Goal: Task Accomplishment & Management: Manage account settings

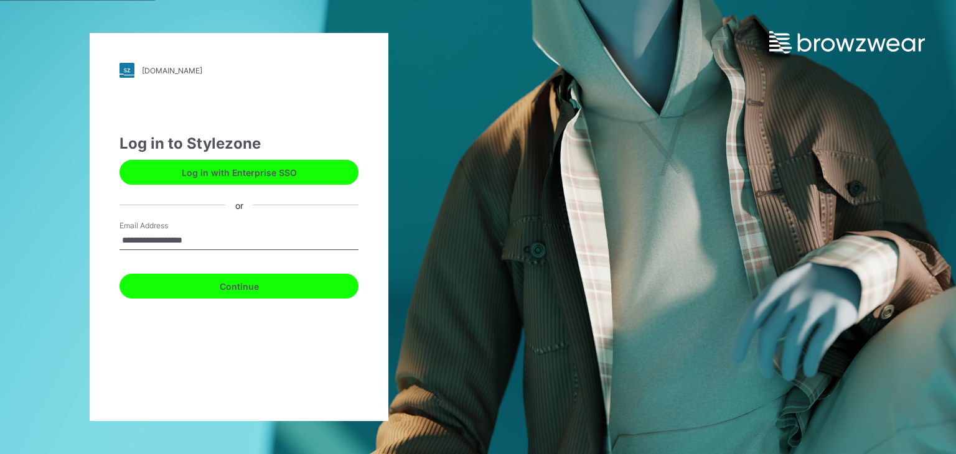
click at [248, 289] on button "Continue" at bounding box center [238, 286] width 239 height 25
click at [259, 292] on button "Continue" at bounding box center [238, 286] width 239 height 25
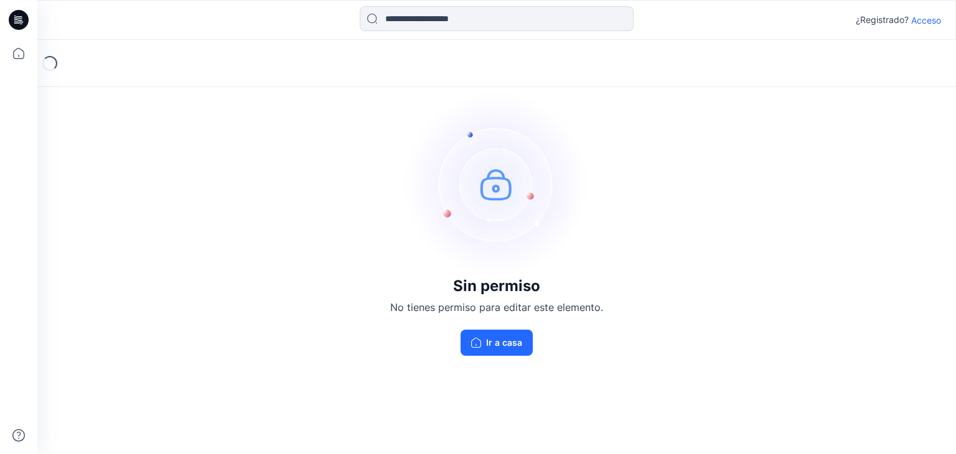
click at [933, 18] on font "Acceso" at bounding box center [926, 20] width 30 height 11
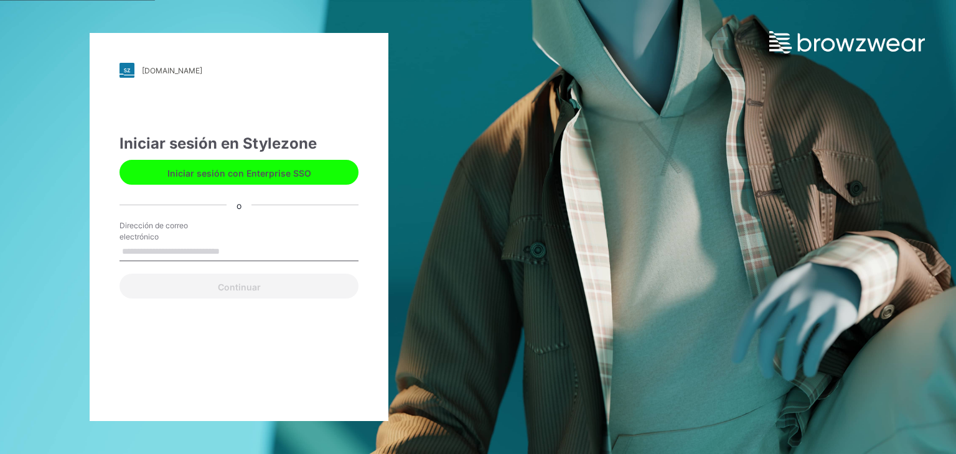
drag, startPoint x: 174, startPoint y: 246, endPoint x: 193, endPoint y: 243, distance: 19.4
click at [174, 245] on input "Dirección de correo electrónico" at bounding box center [238, 252] width 239 height 19
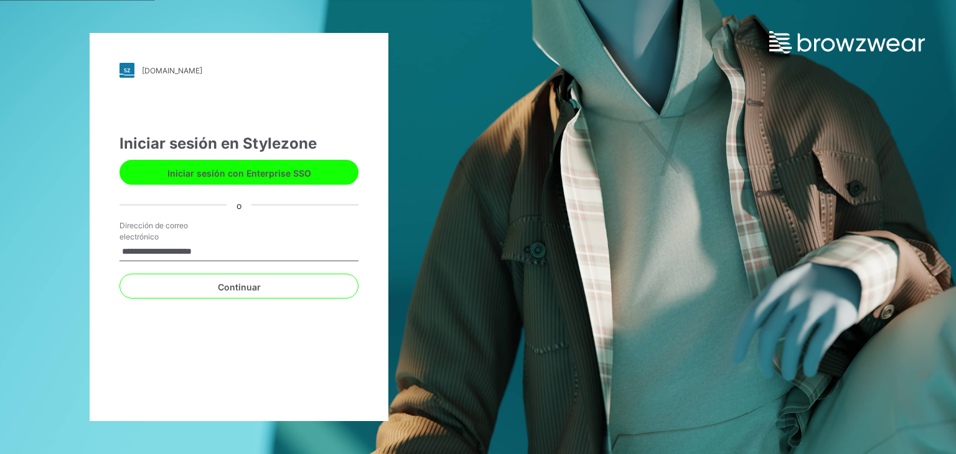
drag, startPoint x: 238, startPoint y: 250, endPoint x: 0, endPoint y: 240, distance: 237.9
click at [0, 240] on div "**********" at bounding box center [239, 227] width 478 height 454
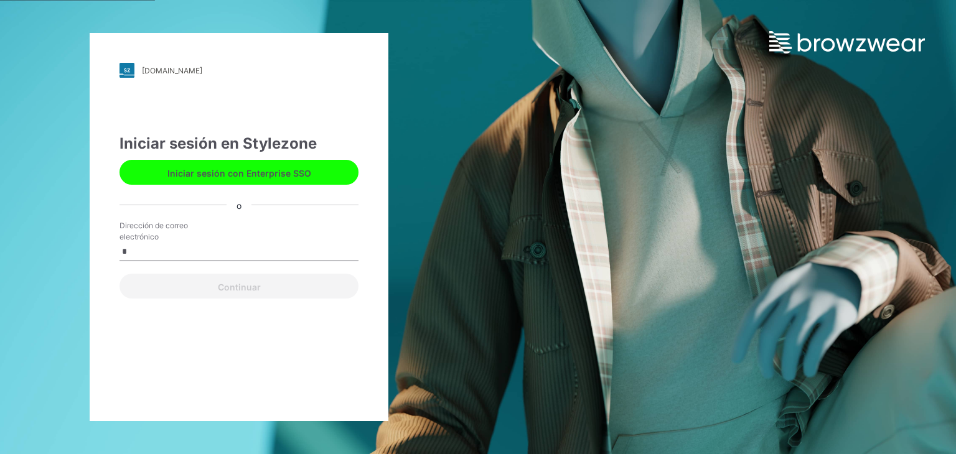
type input "**********"
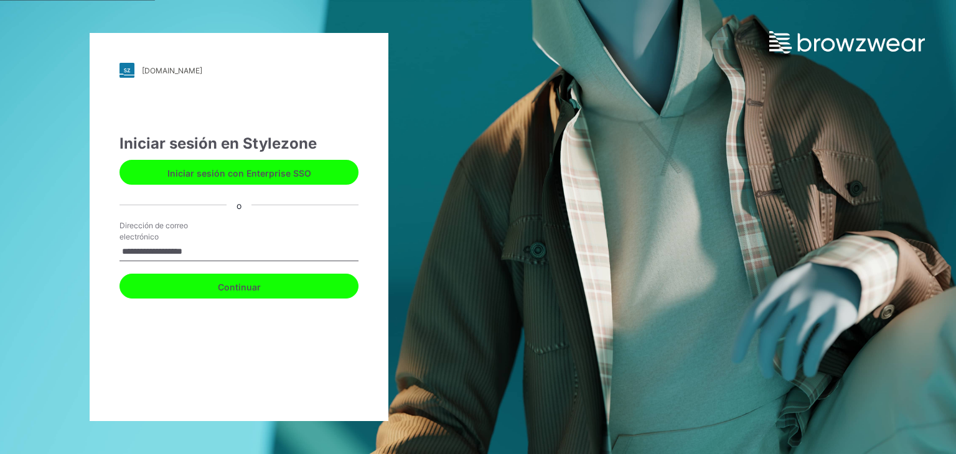
click at [285, 291] on button "Continuar" at bounding box center [238, 286] width 239 height 25
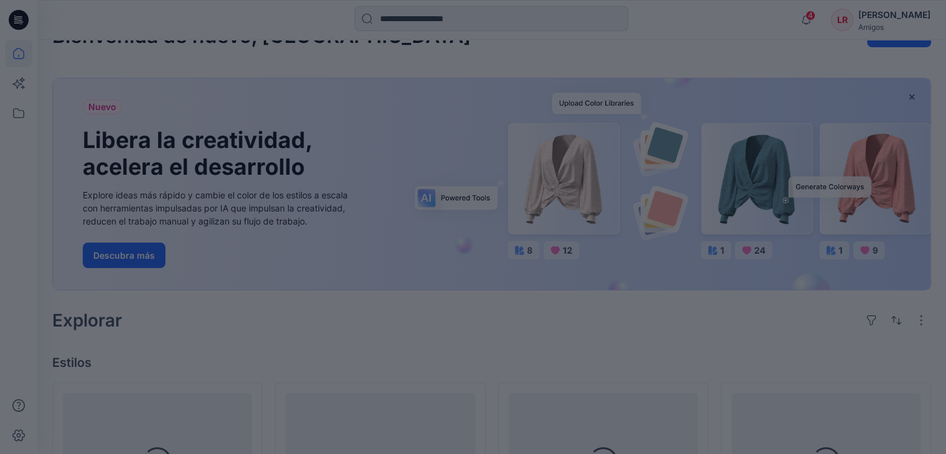
scroll to position [187, 0]
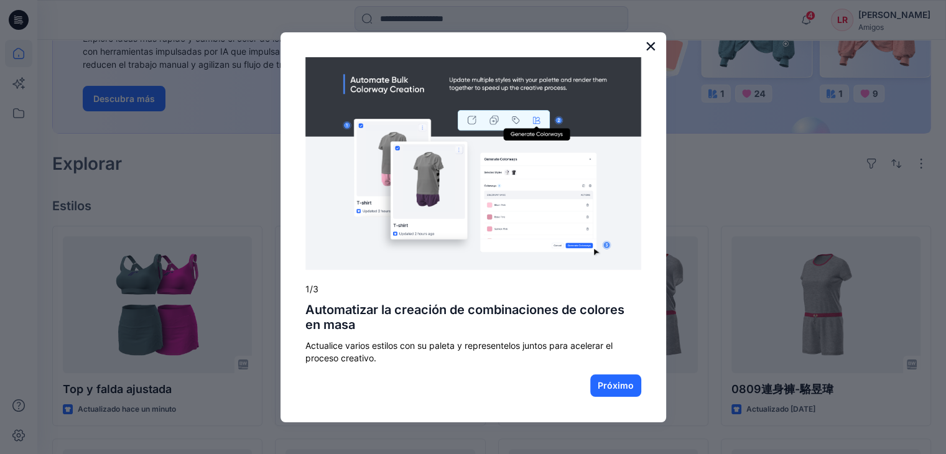
click at [650, 44] on font "×" at bounding box center [651, 46] width 12 height 22
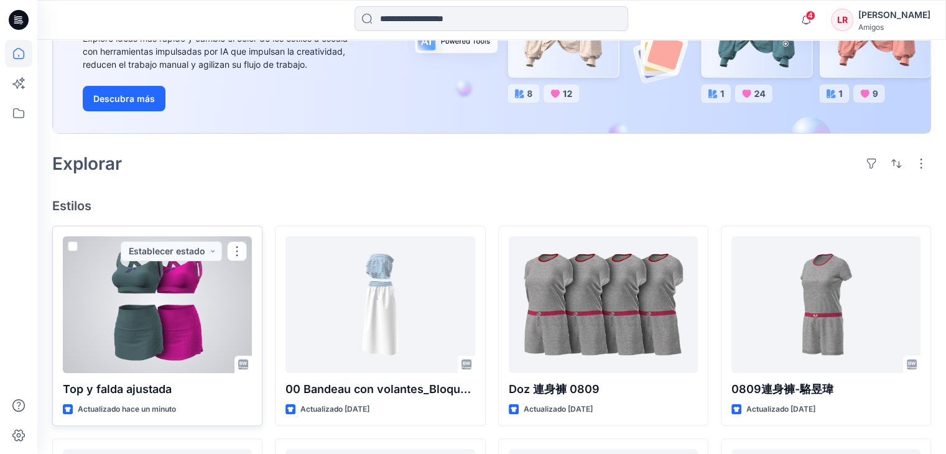
click at [164, 276] on div at bounding box center [157, 304] width 189 height 137
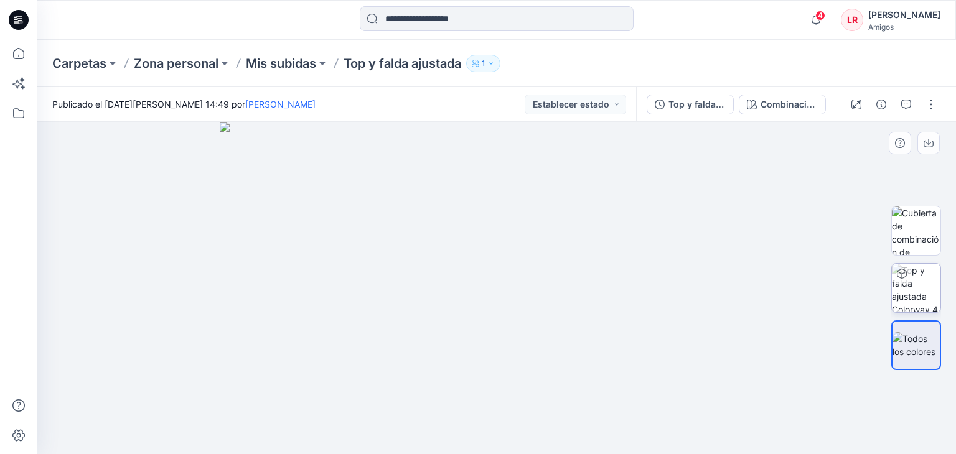
click at [938, 287] on img at bounding box center [916, 288] width 49 height 49
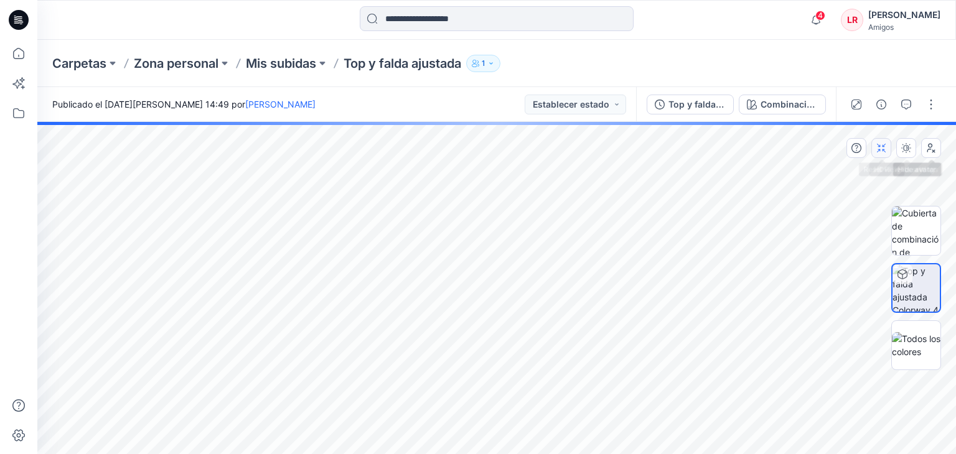
click at [881, 146] on icon "button" at bounding box center [881, 148] width 10 height 10
click at [908, 146] on icon "button" at bounding box center [906, 148] width 10 height 10
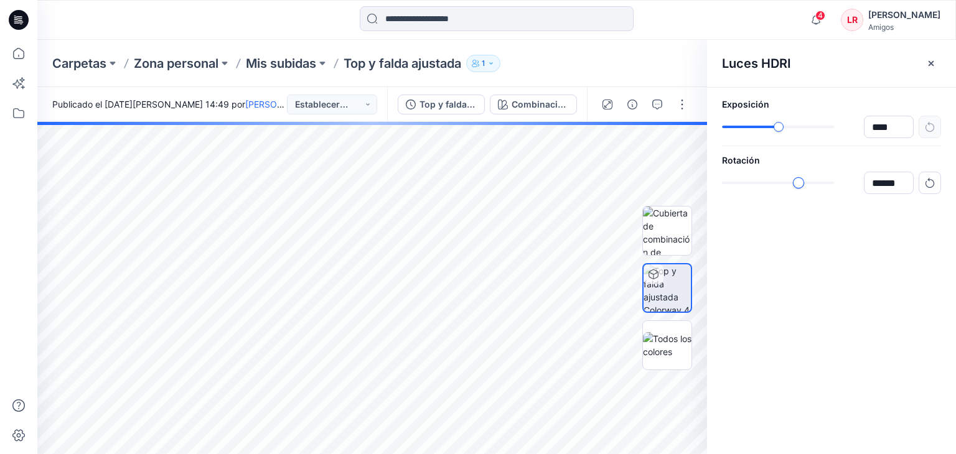
type input "******"
click at [822, 178] on div "control deslizante-ex-1" at bounding box center [822, 182] width 11 height 11
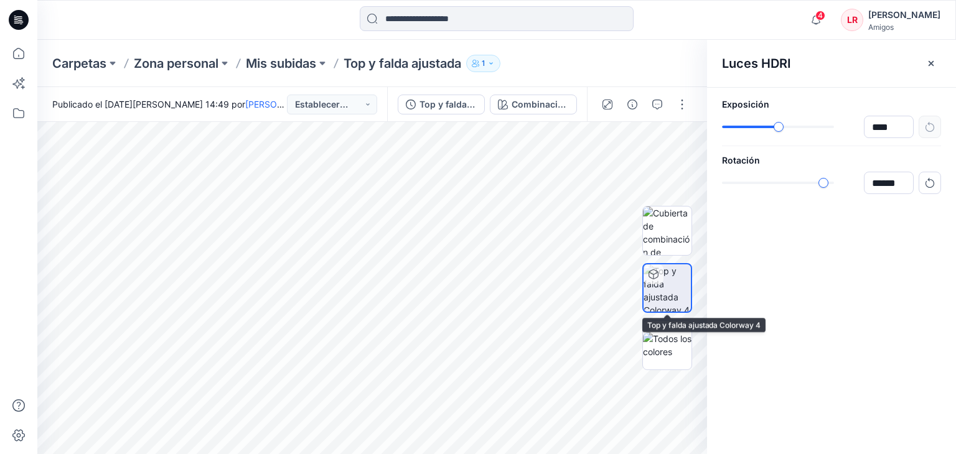
click at [669, 279] on img at bounding box center [666, 287] width 47 height 47
click at [924, 58] on button "button" at bounding box center [931, 64] width 20 height 20
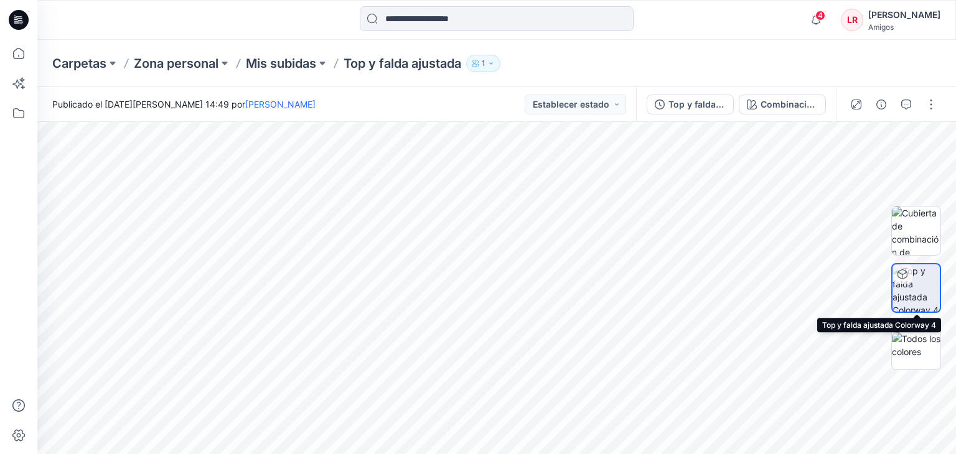
click at [933, 300] on img at bounding box center [915, 287] width 47 height 47
click at [923, 292] on img at bounding box center [915, 287] width 47 height 47
click at [924, 348] on img at bounding box center [916, 345] width 49 height 26
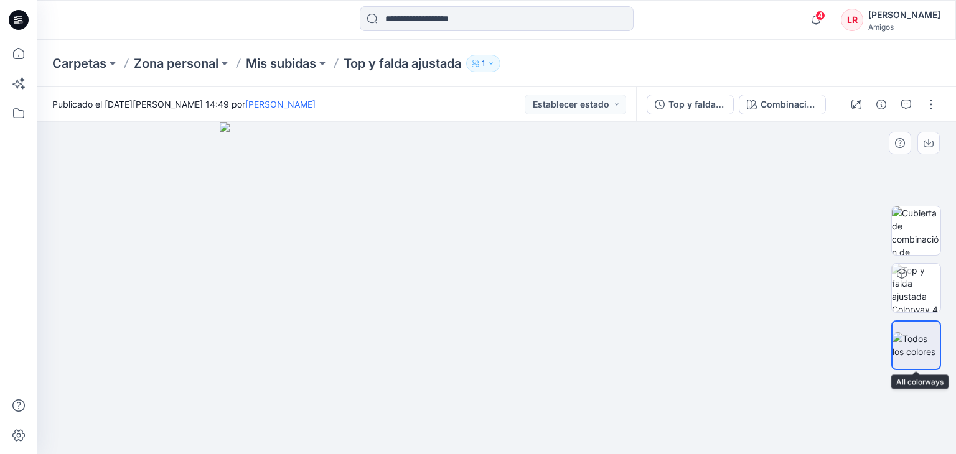
click at [920, 346] on img at bounding box center [915, 345] width 47 height 26
click at [921, 289] on img at bounding box center [916, 288] width 49 height 49
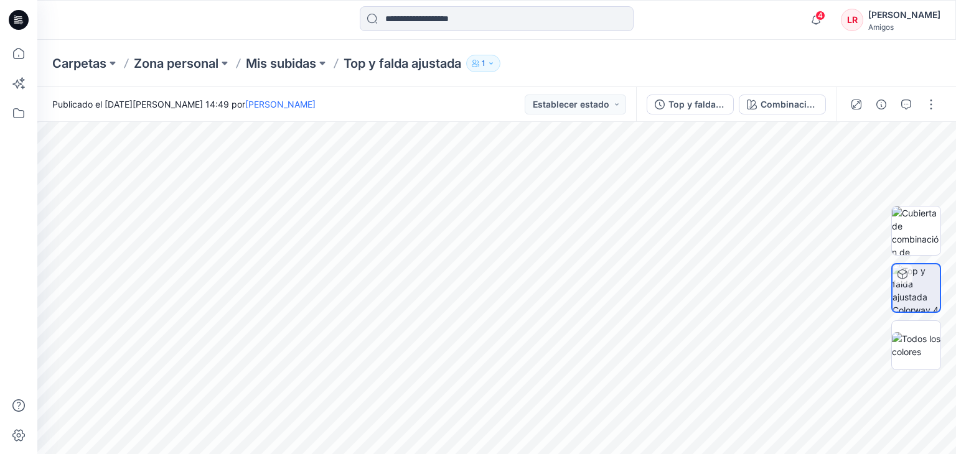
click at [823, 18] on font "4" at bounding box center [820, 15] width 5 height 9
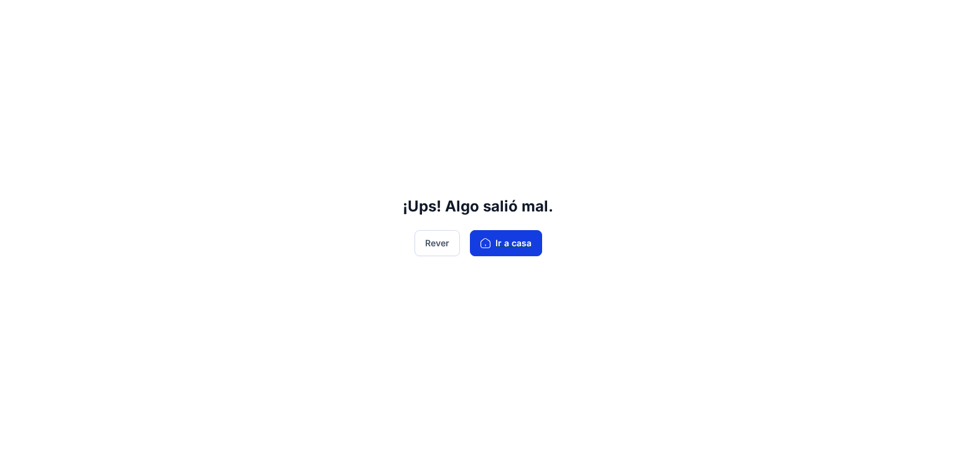
click at [505, 245] on font "Ir a casa" at bounding box center [513, 243] width 36 height 11
click at [508, 245] on font "Ir a casa" at bounding box center [513, 243] width 36 height 11
click at [434, 240] on font "Rever" at bounding box center [437, 243] width 24 height 11
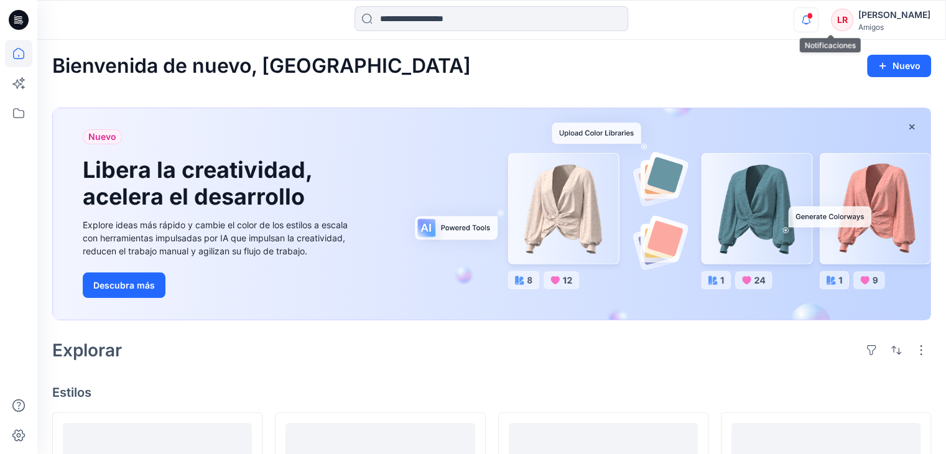
click at [818, 20] on icon "button" at bounding box center [807, 19] width 24 height 25
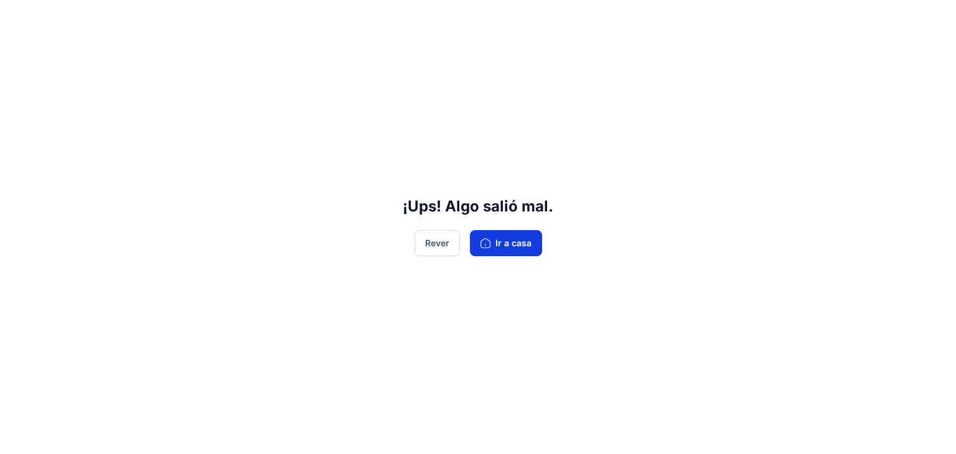
click at [515, 246] on font "Ir a casa" at bounding box center [513, 243] width 36 height 11
click at [431, 247] on font "Rever" at bounding box center [437, 243] width 24 height 11
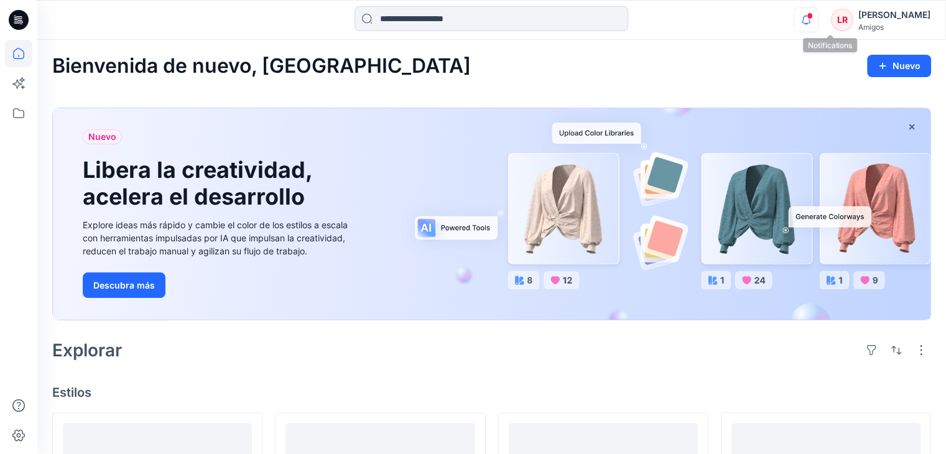
click at [818, 11] on icon "button" at bounding box center [807, 19] width 24 height 25
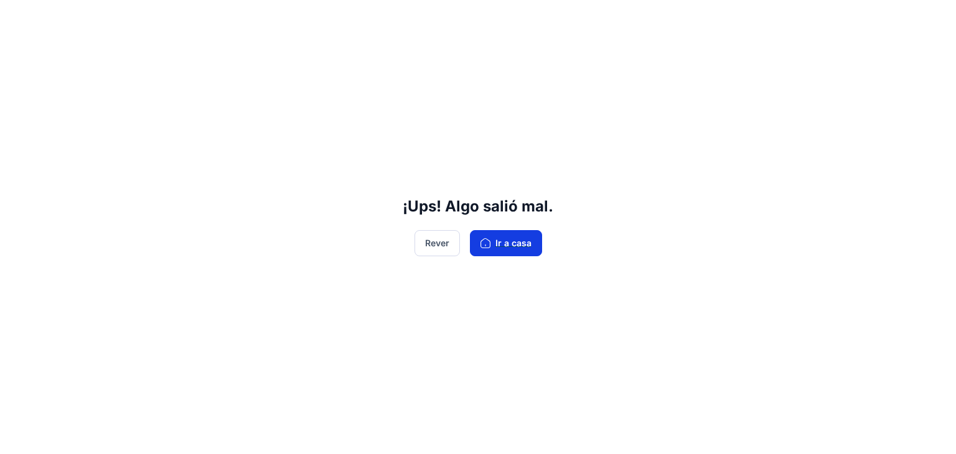
click at [530, 252] on button "Ir a casa" at bounding box center [506, 243] width 72 height 26
click at [533, 241] on button "Ir a casa" at bounding box center [506, 243] width 72 height 26
click at [443, 246] on font "Rever" at bounding box center [437, 243] width 24 height 11
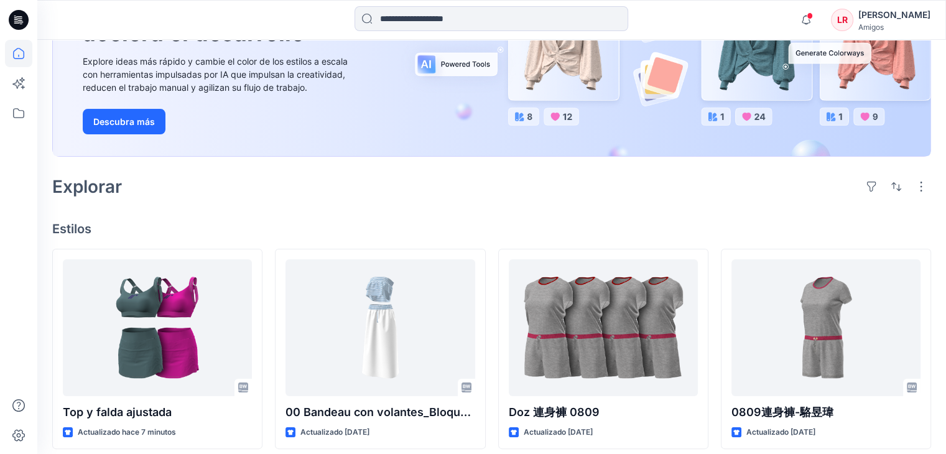
scroll to position [311, 0]
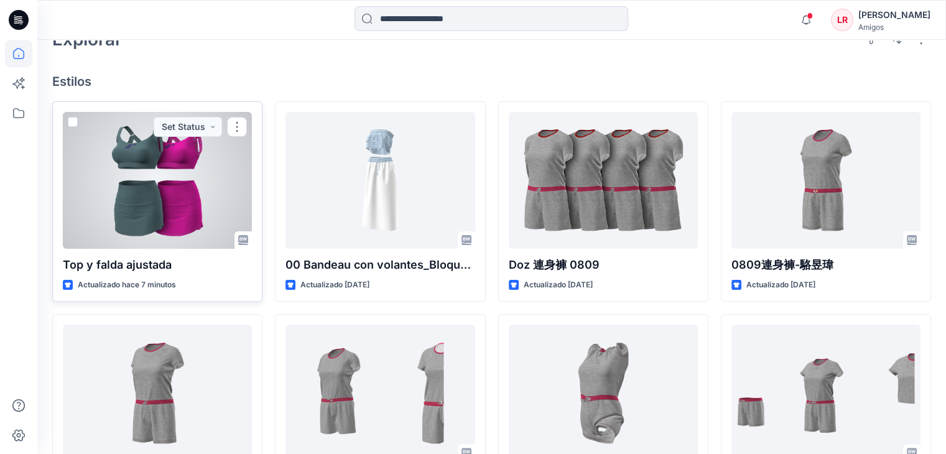
click at [155, 189] on div at bounding box center [157, 180] width 189 height 137
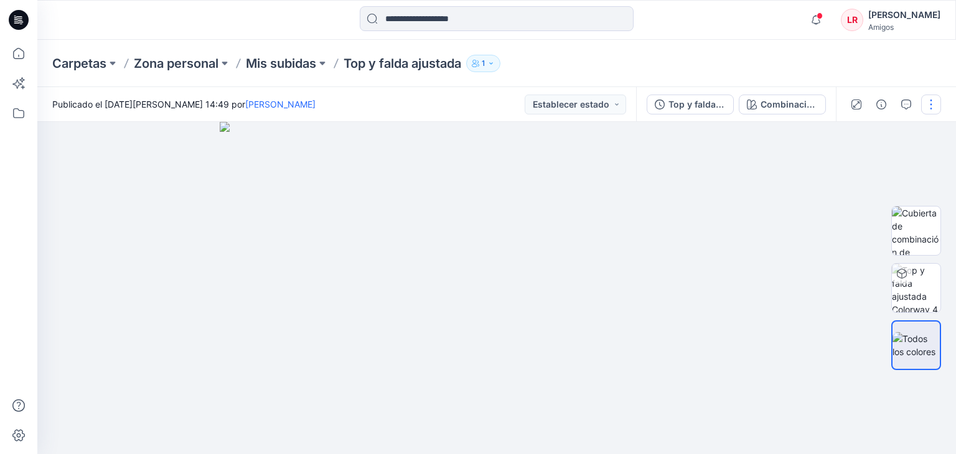
click at [927, 98] on button "button" at bounding box center [931, 105] width 20 height 20
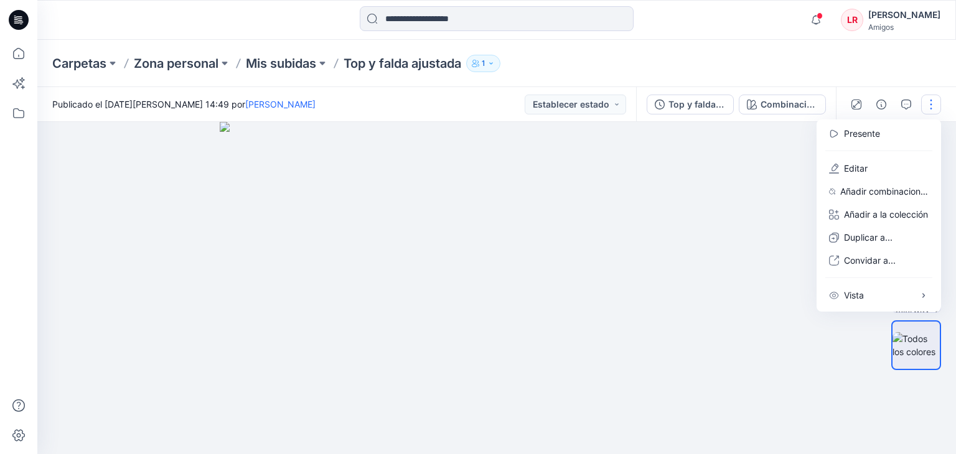
click at [114, 147] on div at bounding box center [496, 288] width 918 height 332
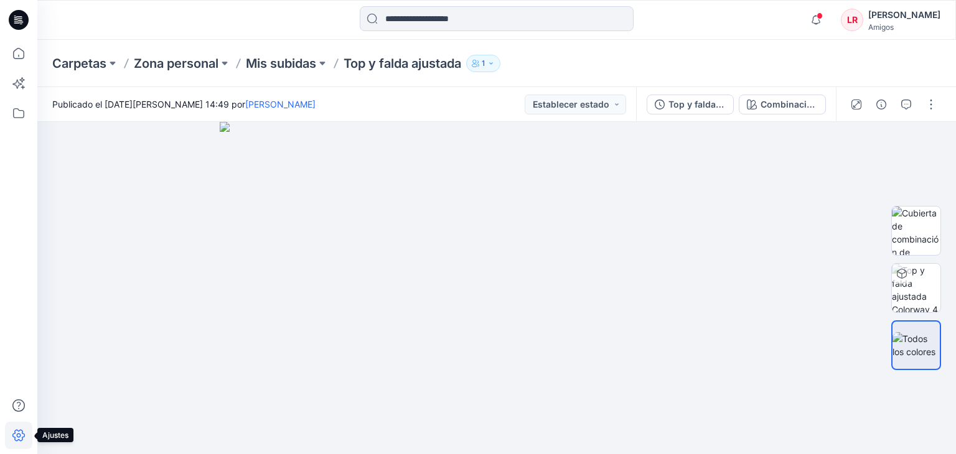
click at [19, 436] on icon at bounding box center [18, 435] width 27 height 27
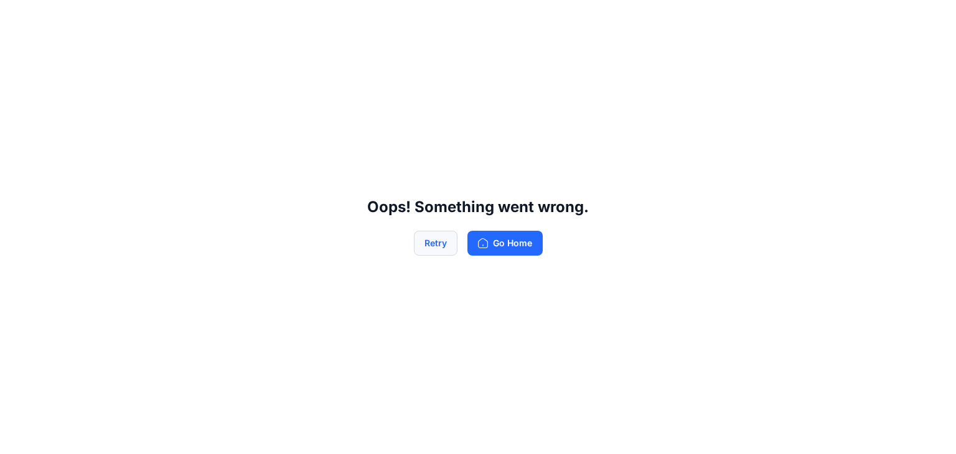
click at [426, 241] on button "Retry" at bounding box center [436, 243] width 44 height 25
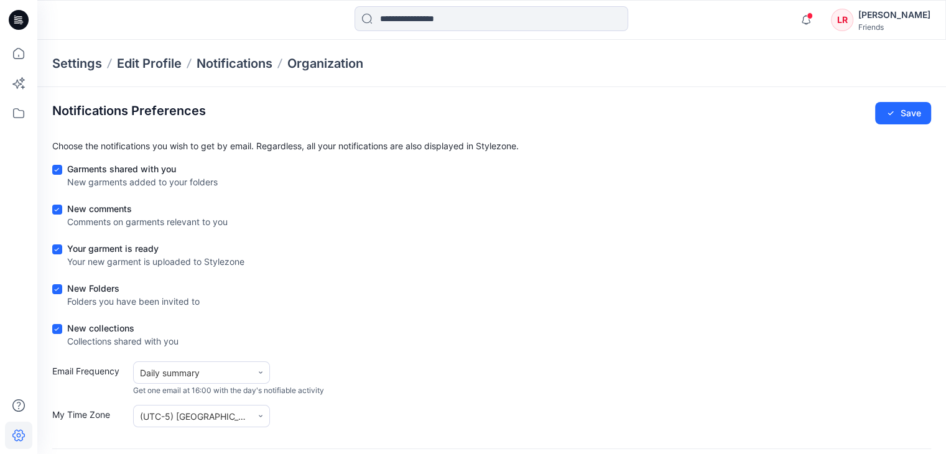
click at [13, 21] on icon at bounding box center [19, 20] width 20 height 20
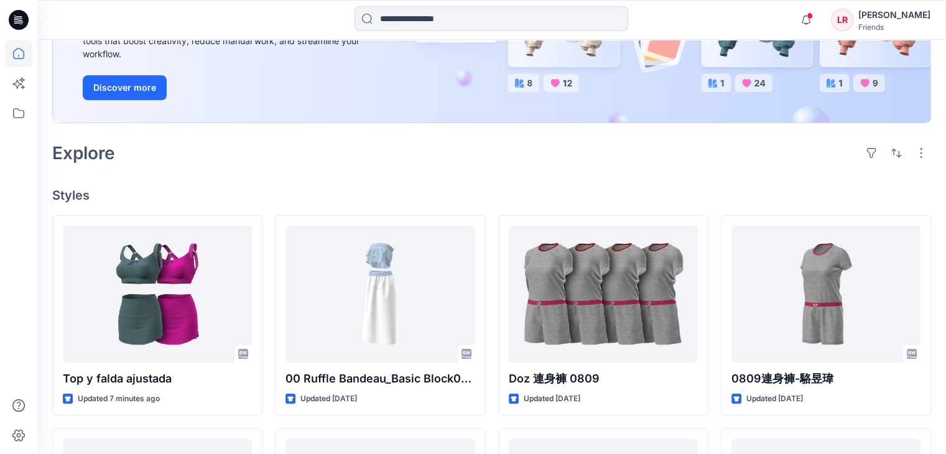
scroll to position [249, 0]
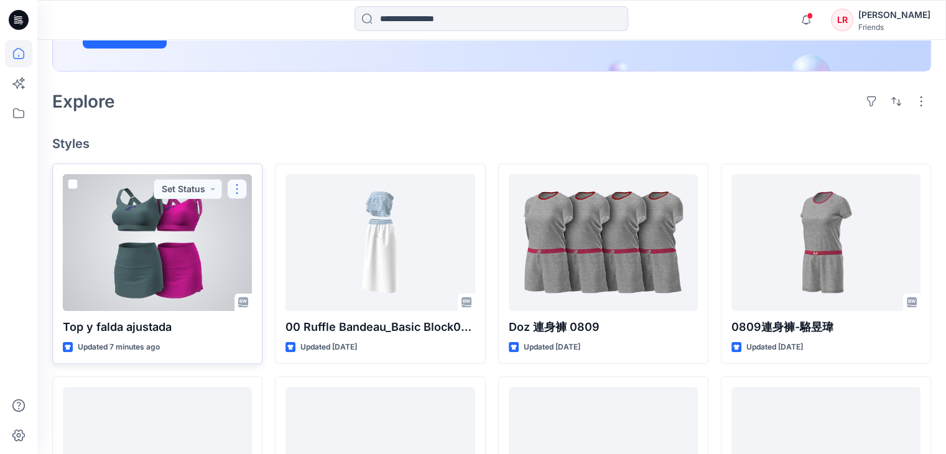
click at [233, 182] on button "button" at bounding box center [237, 189] width 20 height 20
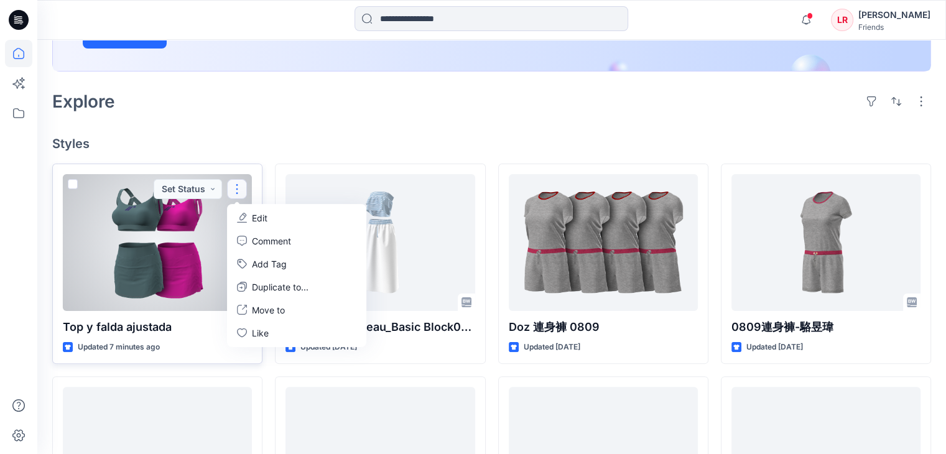
click at [259, 217] on p "Edit" at bounding box center [260, 218] width 16 height 13
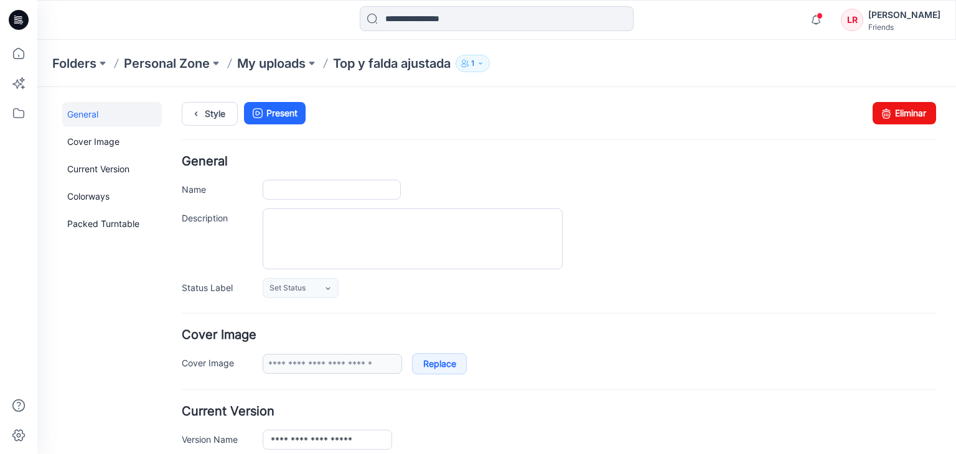
type input "**********"
click at [889, 113] on link "Eliminar" at bounding box center [903, 113] width 63 height 22
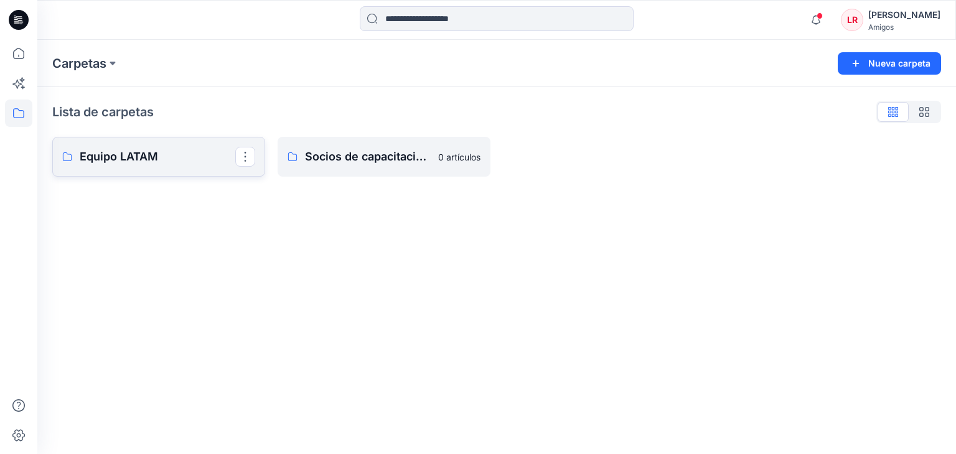
click at [137, 155] on font "Equipo LATAM" at bounding box center [119, 156] width 78 height 13
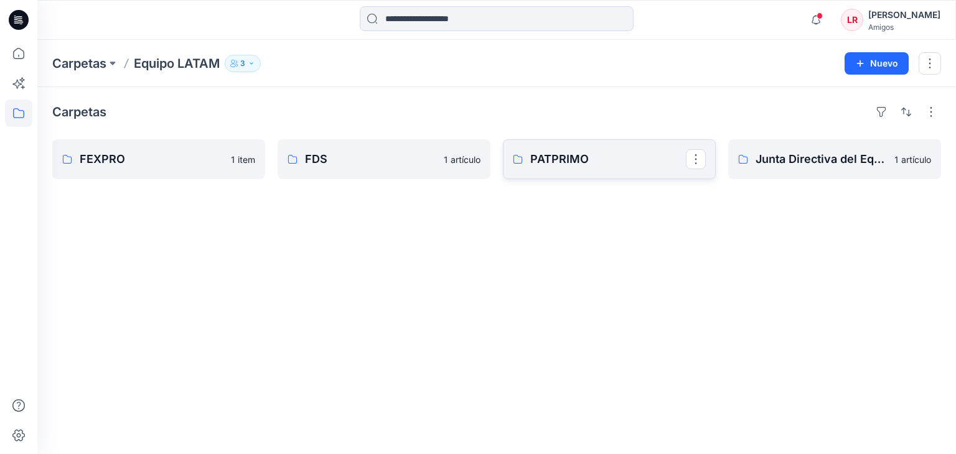
click at [569, 161] on font "PATPRIMO" at bounding box center [559, 158] width 58 height 13
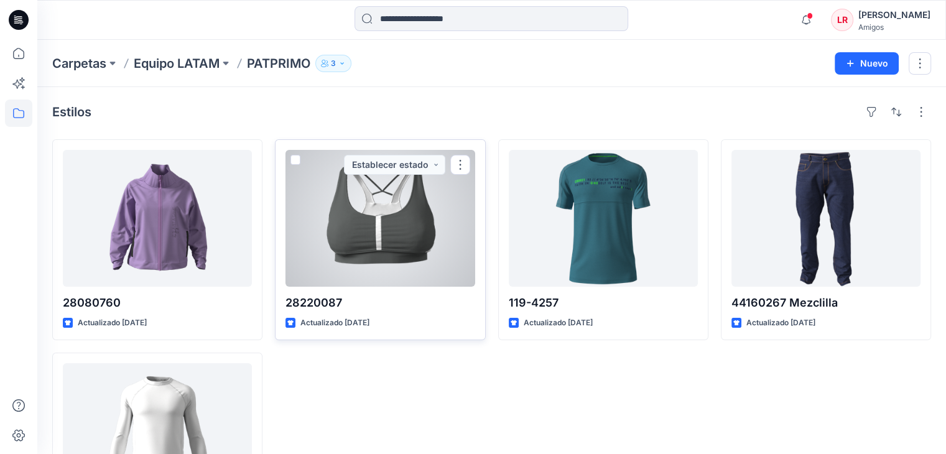
click at [406, 215] on div at bounding box center [380, 218] width 189 height 137
